Goal: Find specific page/section: Find specific page/section

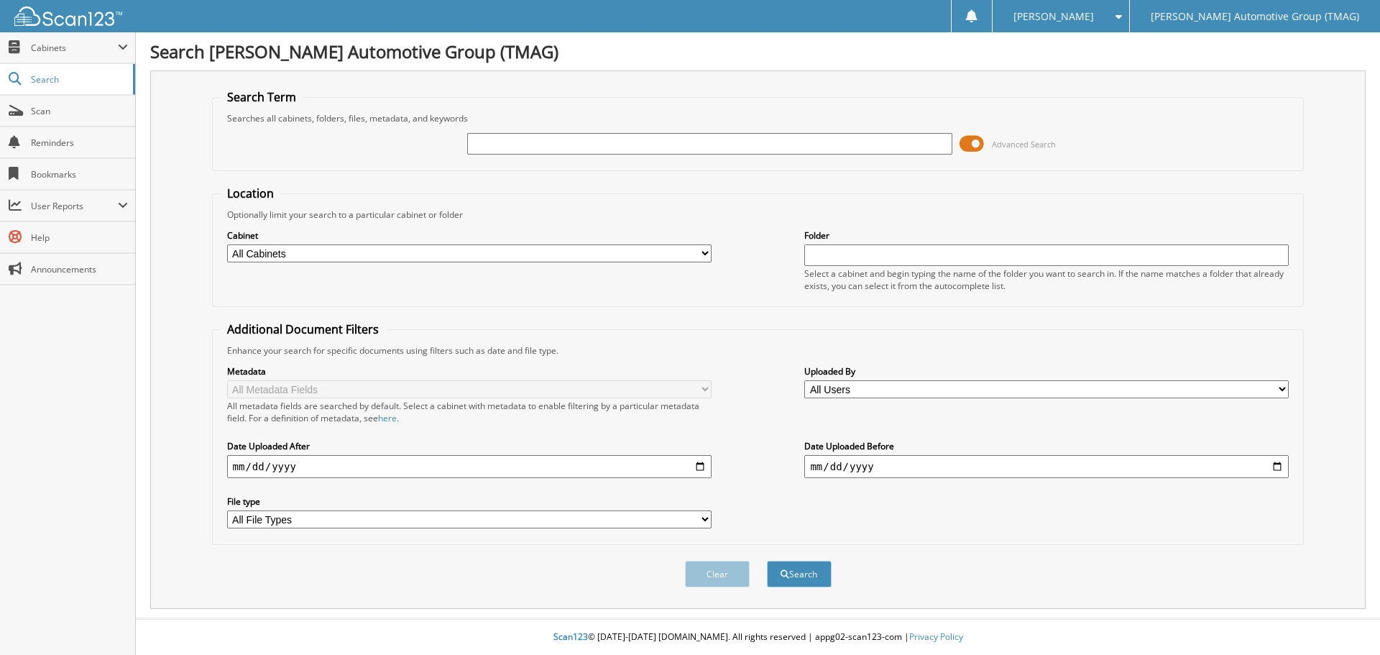
click at [517, 148] on input "text" at bounding box center [709, 144] width 484 height 22
type input "44064"
click at [767, 561] on button "Search" at bounding box center [799, 574] width 65 height 27
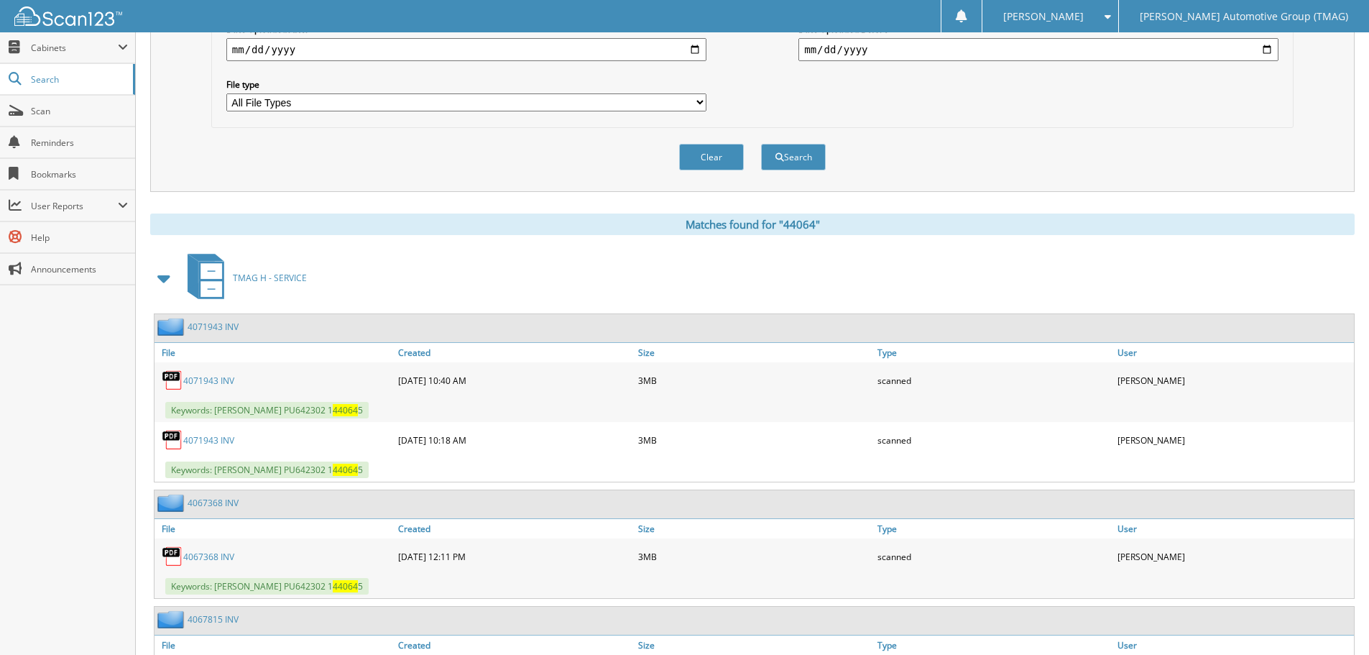
scroll to position [415, 0]
